Goal: Transaction & Acquisition: Download file/media

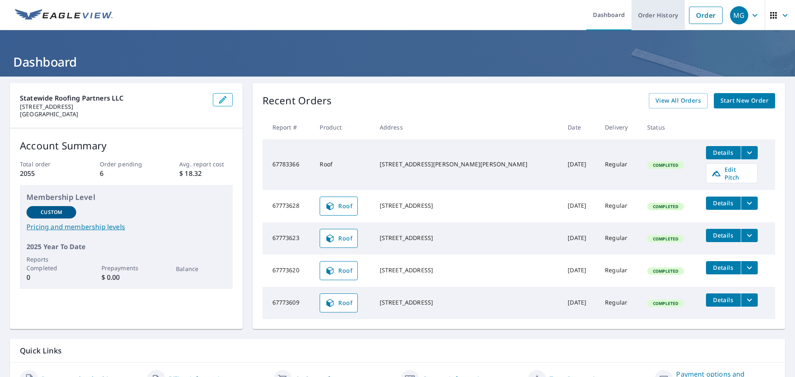
click at [660, 16] on link "Order History" at bounding box center [657, 15] width 53 height 30
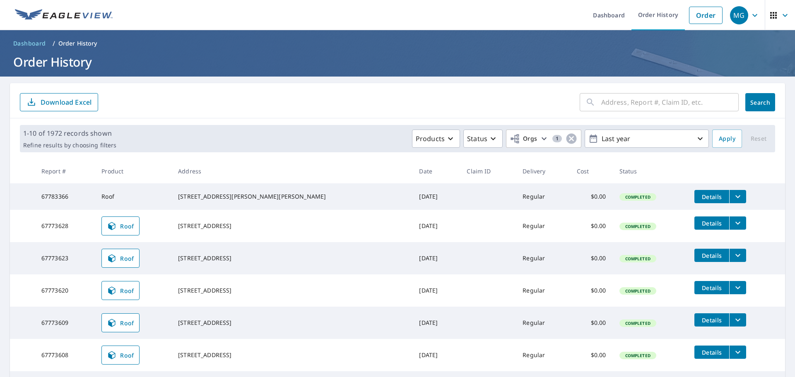
click at [729, 357] on button "filesDropdownBtn-67773608" at bounding box center [737, 352] width 17 height 13
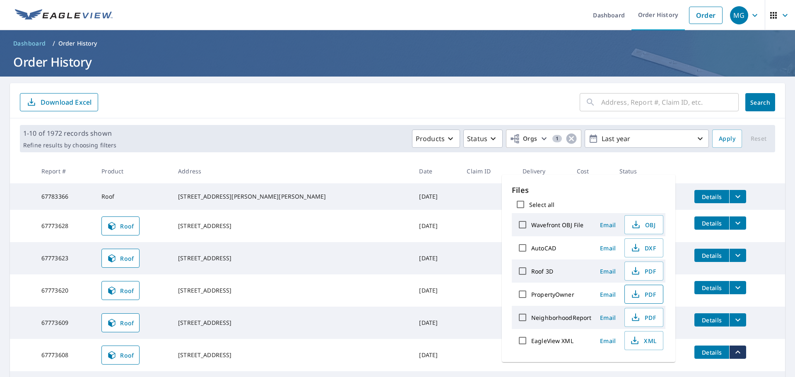
click at [633, 296] on icon "button" at bounding box center [636, 294] width 10 height 10
click at [637, 320] on icon "button" at bounding box center [636, 318] width 10 height 10
click at [520, 201] on input "Select all" at bounding box center [520, 204] width 17 height 17
checkbox input "true"
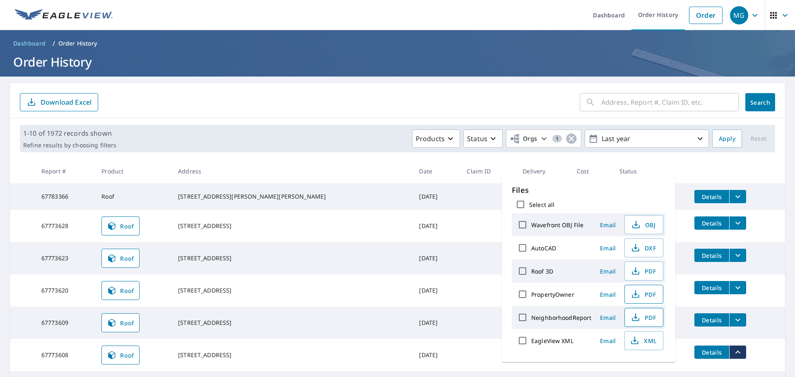
checkbox input "true"
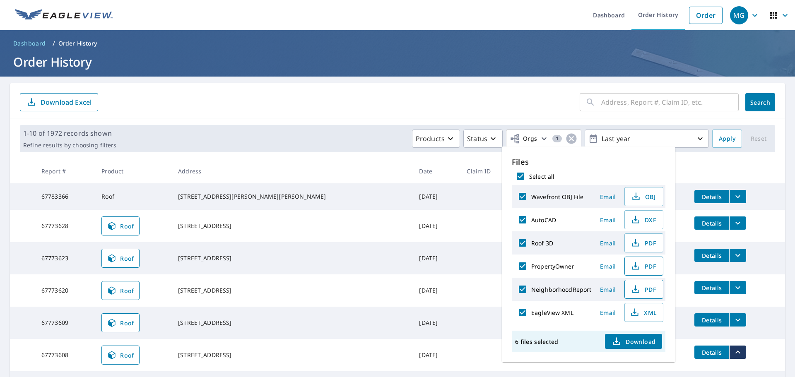
click at [632, 340] on span "Download" at bounding box center [633, 342] width 44 height 10
